Goal: Task Accomplishment & Management: Use online tool/utility

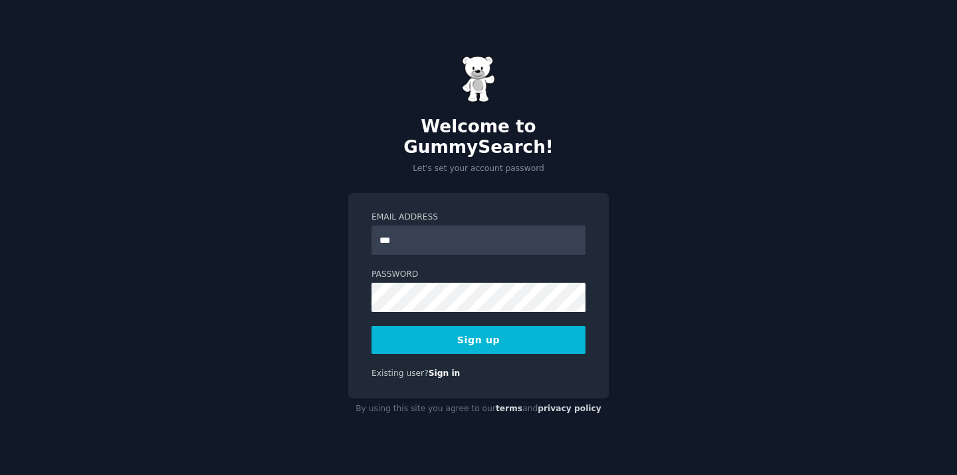
type input "**********"
click at [274, 296] on div "**********" at bounding box center [478, 237] width 957 height 475
click at [473, 326] on button "Sign up" at bounding box center [479, 340] width 214 height 28
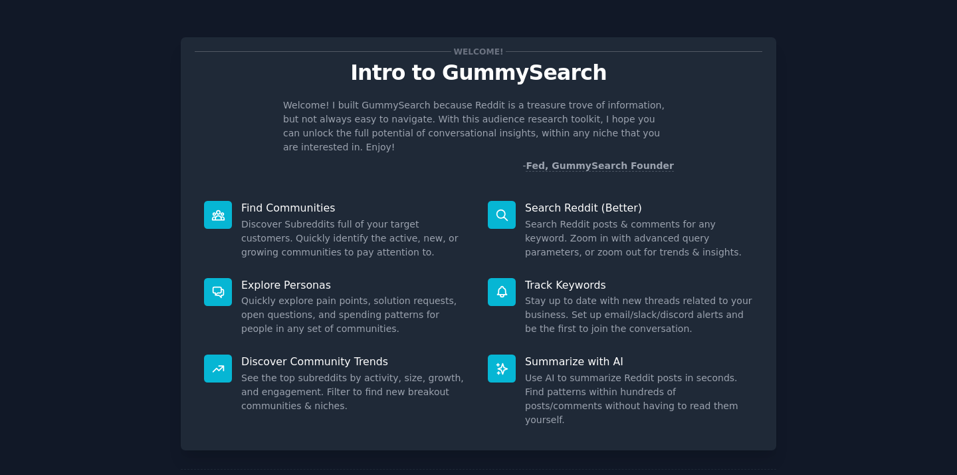
scroll to position [45, 0]
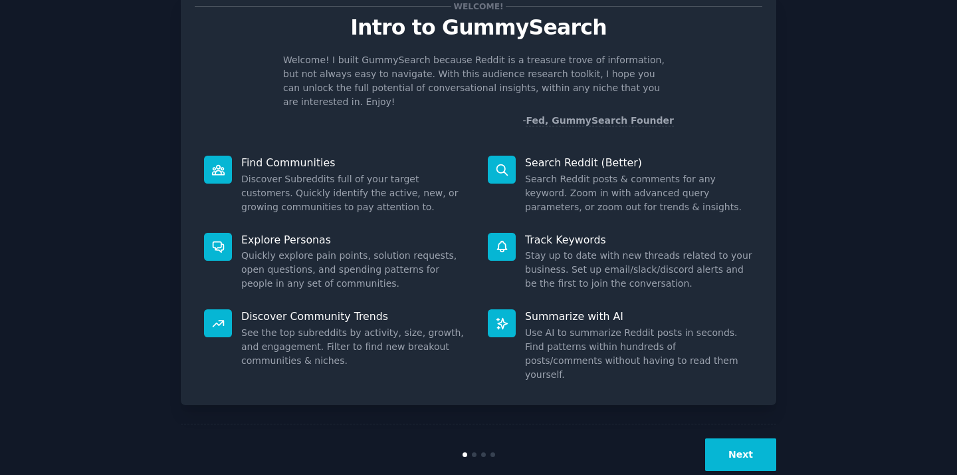
click at [747, 438] on button "Next" at bounding box center [740, 454] width 71 height 33
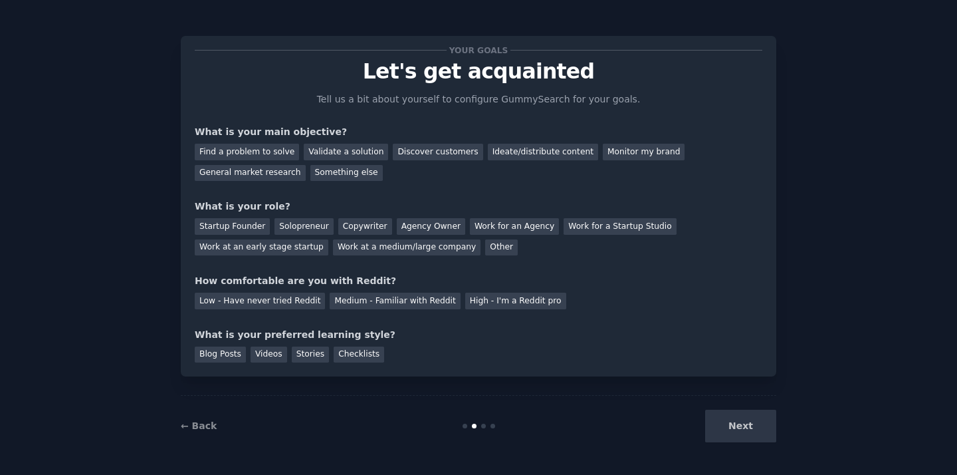
scroll to position [1, 0]
click at [195, 420] on link "← Back" at bounding box center [199, 425] width 36 height 11
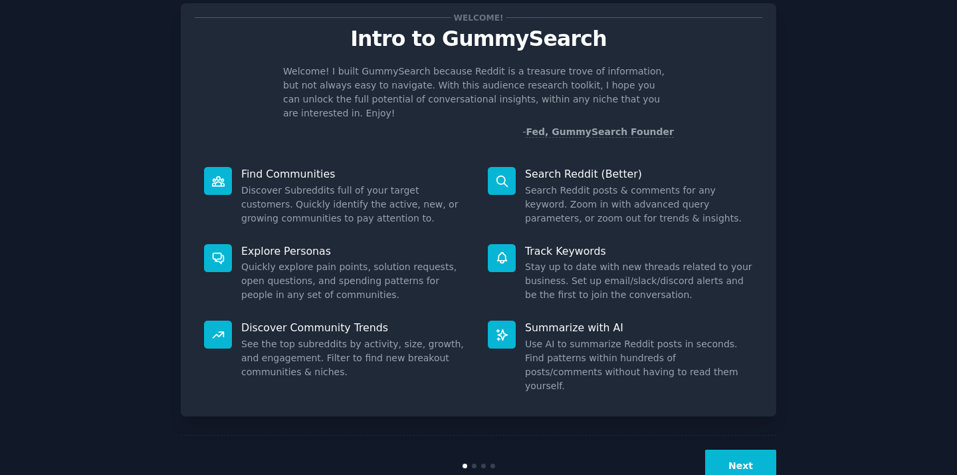
scroll to position [45, 0]
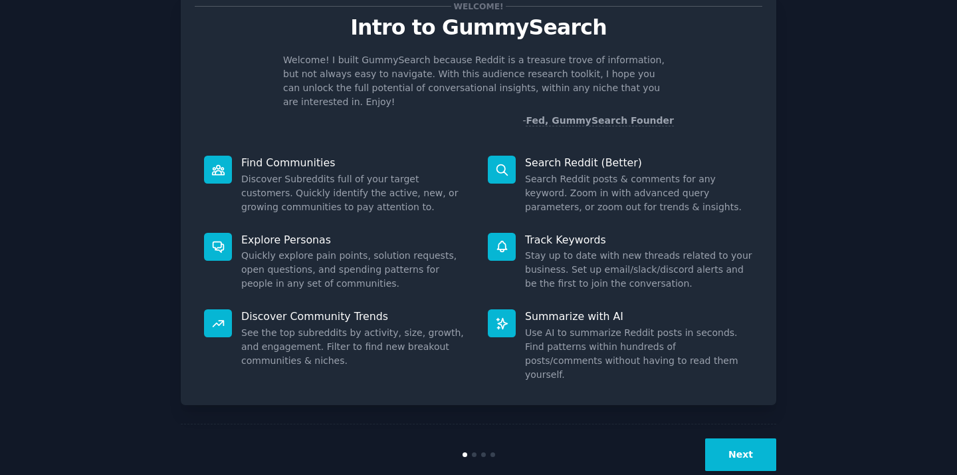
click at [743, 438] on button "Next" at bounding box center [740, 454] width 71 height 33
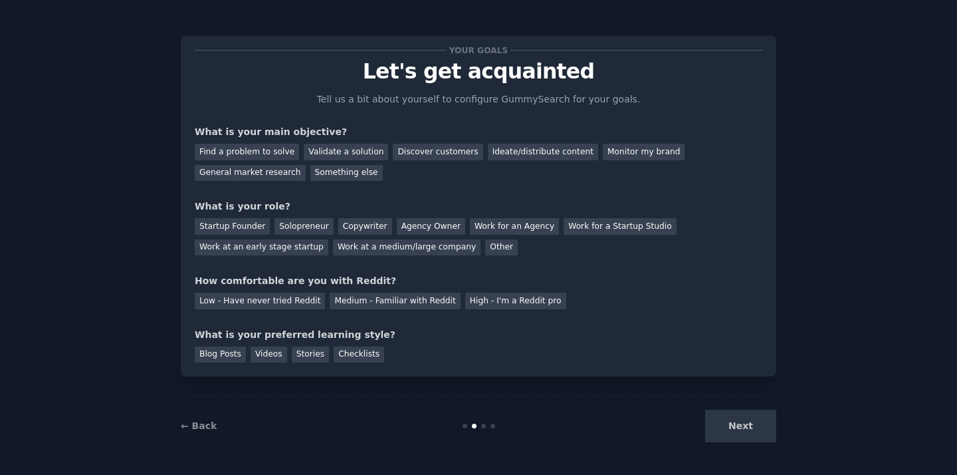
scroll to position [1, 0]
click at [284, 301] on div "Low - Have never tried Reddit" at bounding box center [260, 301] width 130 height 17
click at [249, 227] on div "Startup Founder" at bounding box center [232, 226] width 75 height 17
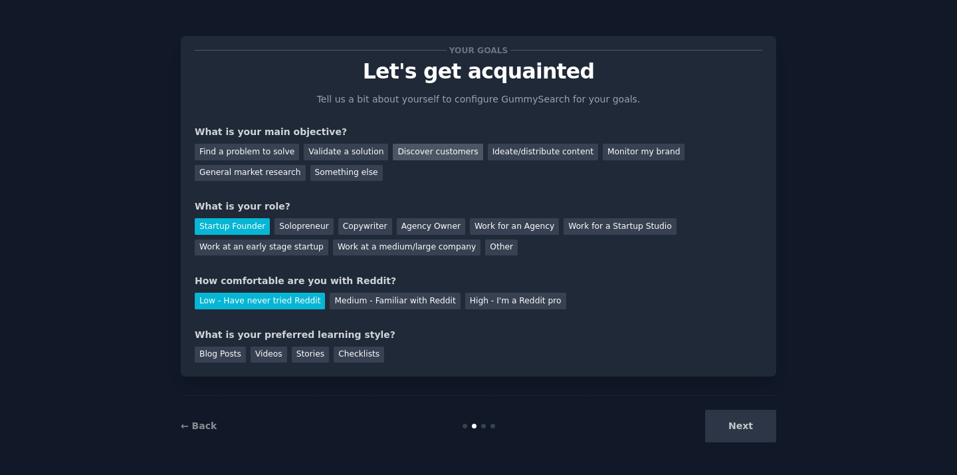
click at [447, 156] on div "Discover customers" at bounding box center [438, 152] width 90 height 17
click at [348, 144] on div "Validate a solution" at bounding box center [346, 152] width 84 height 17
click at [268, 356] on div "Videos" at bounding box center [269, 354] width 37 height 17
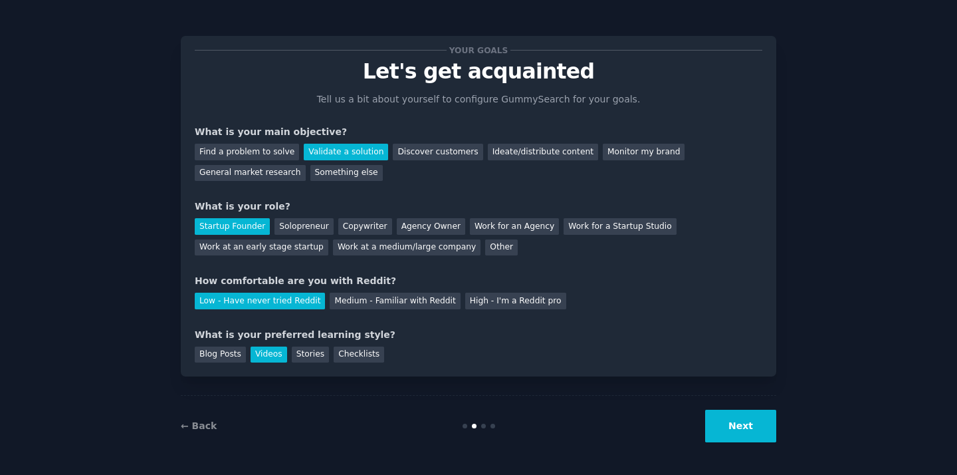
click at [749, 430] on button "Next" at bounding box center [740, 426] width 71 height 33
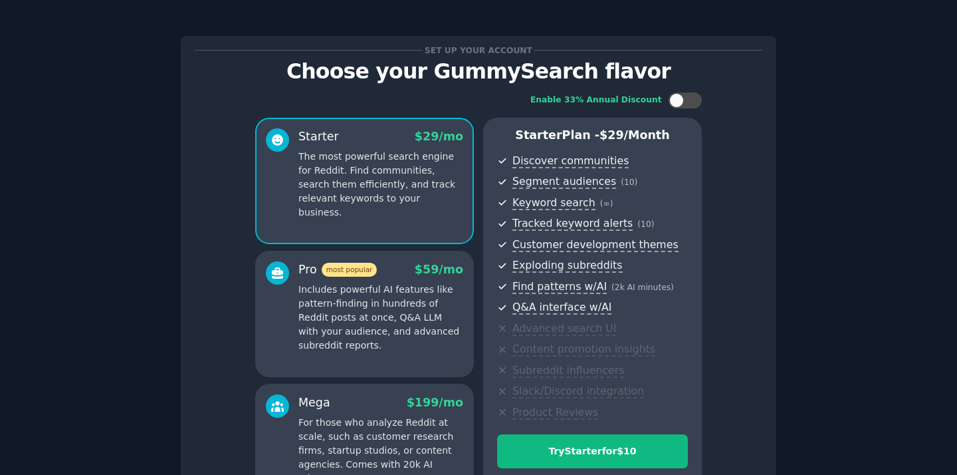
scroll to position [163, 0]
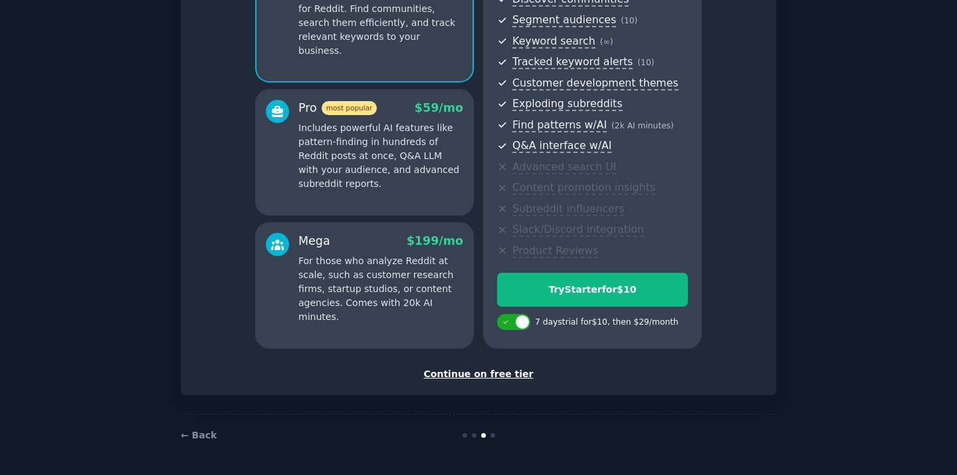
click at [501, 378] on div "Continue on free tier" at bounding box center [479, 374] width 568 height 14
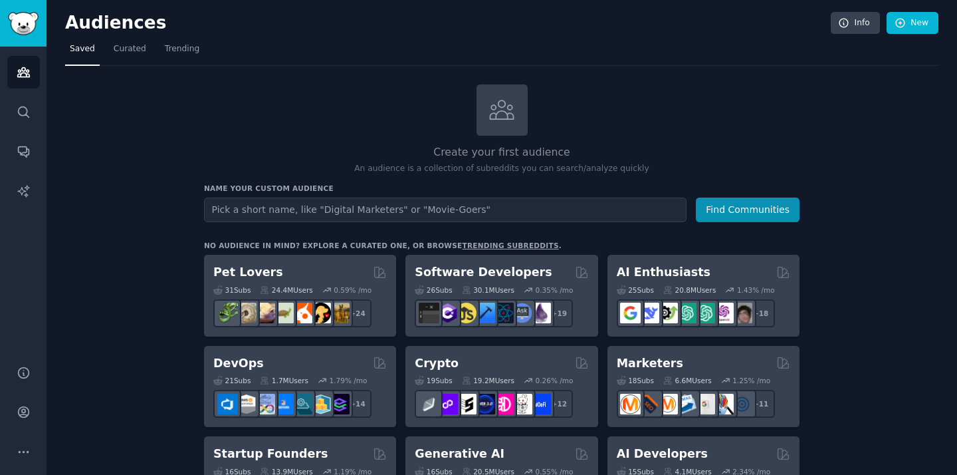
click at [497, 212] on input "text" at bounding box center [445, 209] width 483 height 25
type input "digital marketers"
click at [696, 197] on button "Find Communities" at bounding box center [748, 209] width 104 height 25
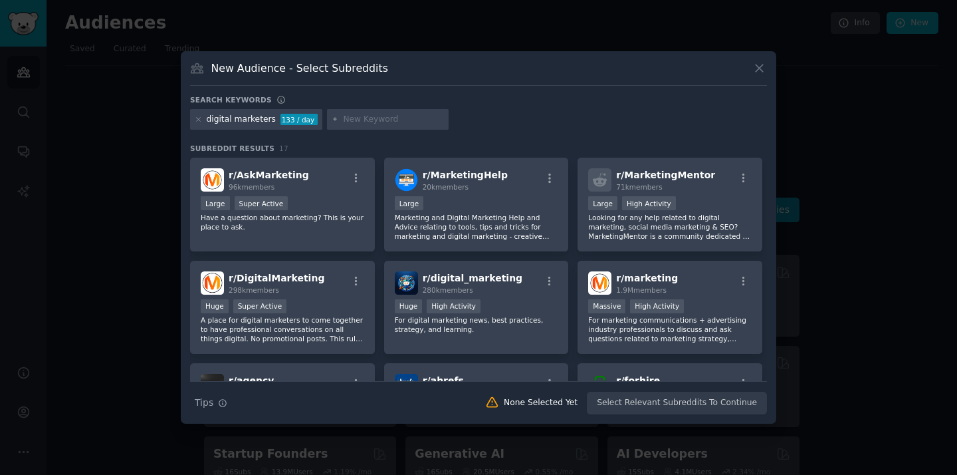
click at [757, 69] on icon at bounding box center [759, 67] width 7 height 7
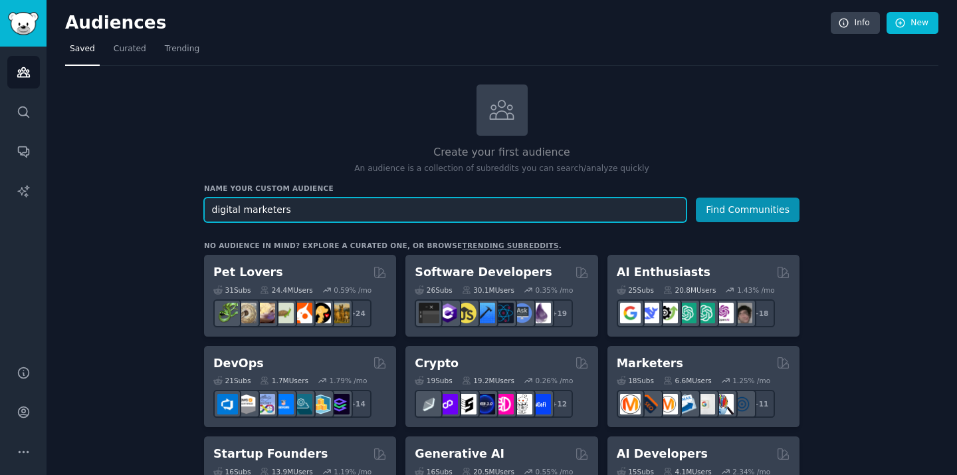
drag, startPoint x: 345, startPoint y: 213, endPoint x: 162, endPoint y: 120, distance: 205.2
type input "artists"
click at [696, 197] on button "Find Communities" at bounding box center [748, 209] width 104 height 25
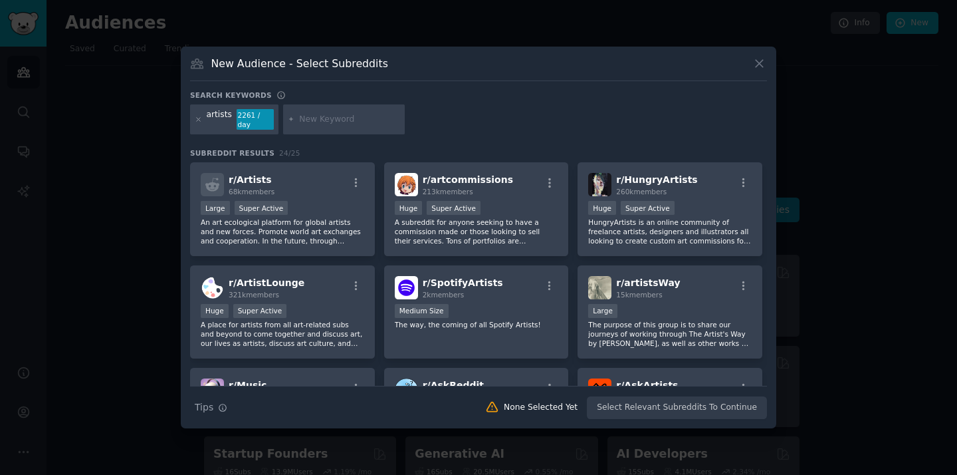
click at [757, 66] on icon at bounding box center [759, 63] width 7 height 7
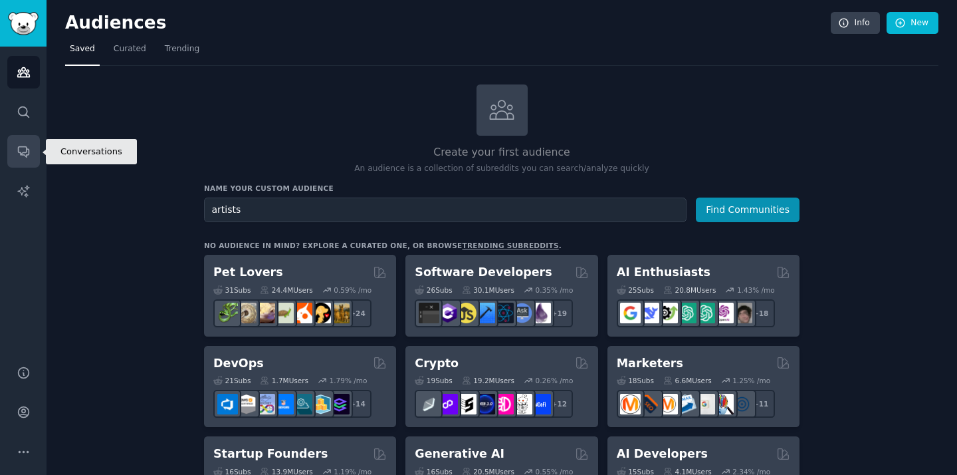
click at [23, 154] on icon "Sidebar" at bounding box center [24, 151] width 14 height 14
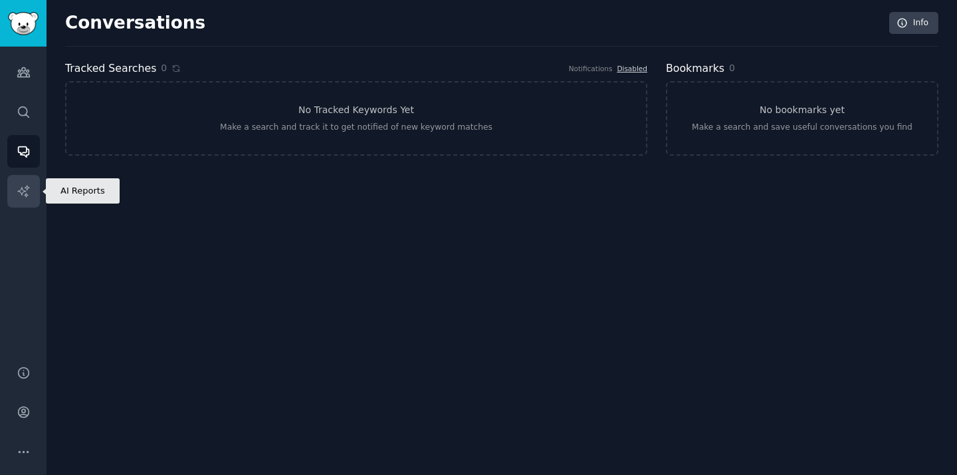
click at [28, 193] on icon "Sidebar" at bounding box center [24, 191] width 14 height 14
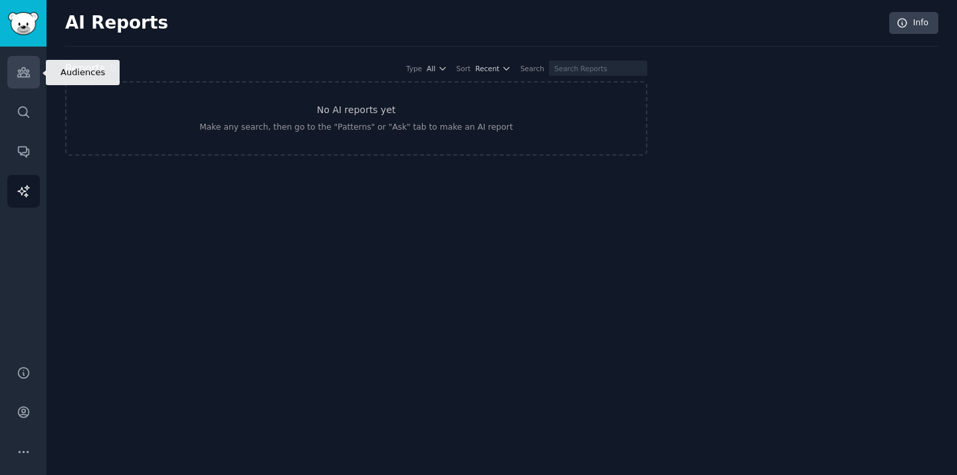
click at [25, 76] on icon "Sidebar" at bounding box center [24, 72] width 14 height 14
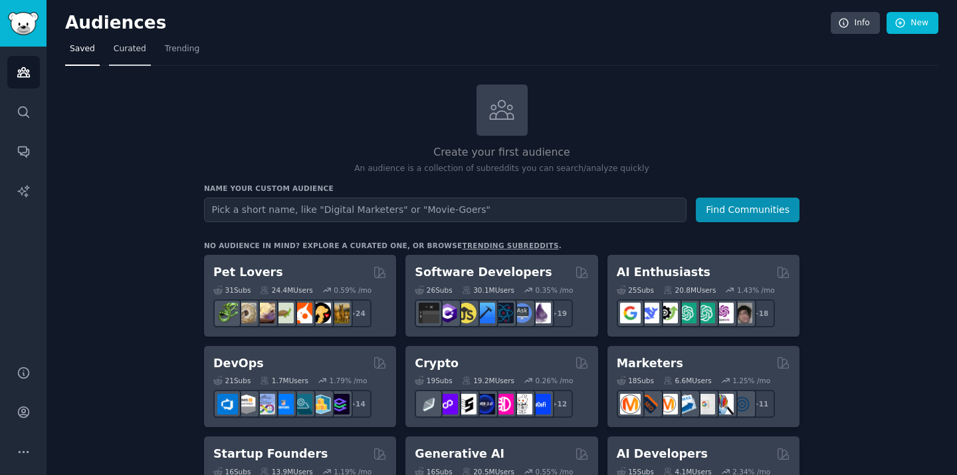
click at [124, 50] on span "Curated" at bounding box center [130, 49] width 33 height 12
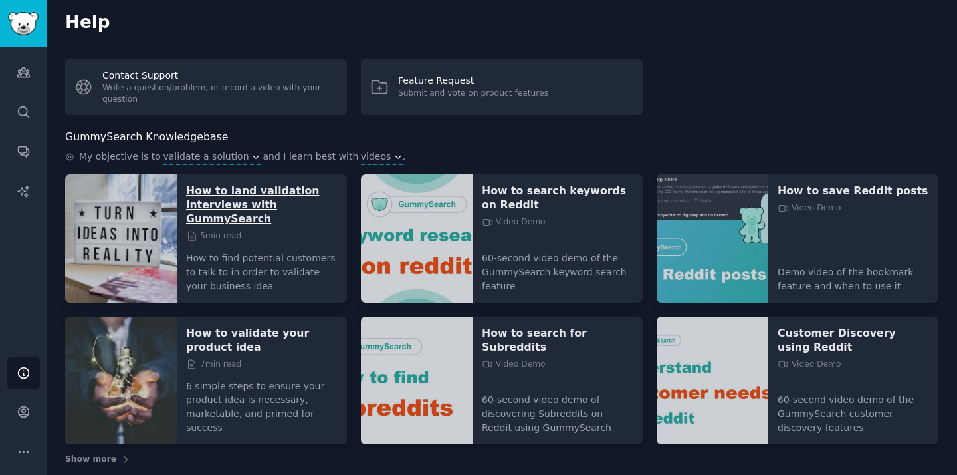
click at [233, 207] on p "How to land validation interviews with GummySearch" at bounding box center [262, 205] width 152 height 42
